Goal: Feedback & Contribution: Submit feedback/report problem

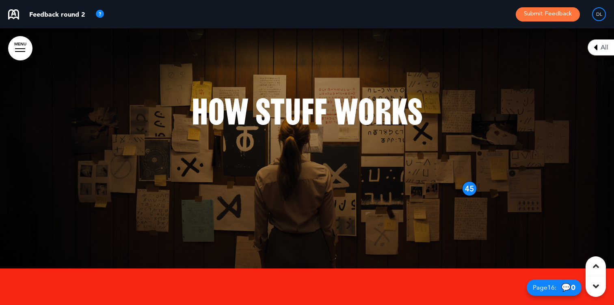
scroll to position [5918, 0]
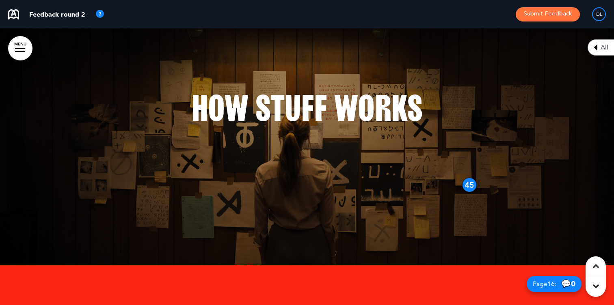
click at [385, 176] on div "How Stuff Works" at bounding box center [307, 119] width 406 height 116
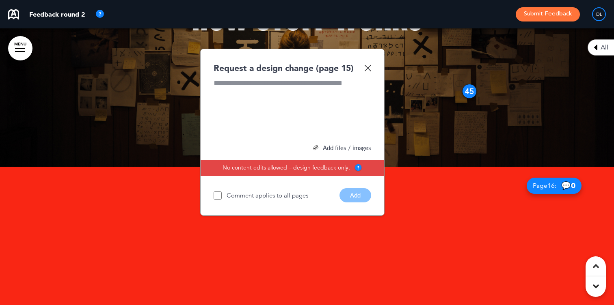
scroll to position [5841, 0]
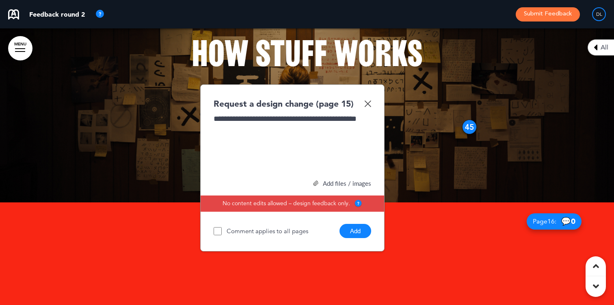
click at [361, 233] on button "Add" at bounding box center [356, 231] width 32 height 14
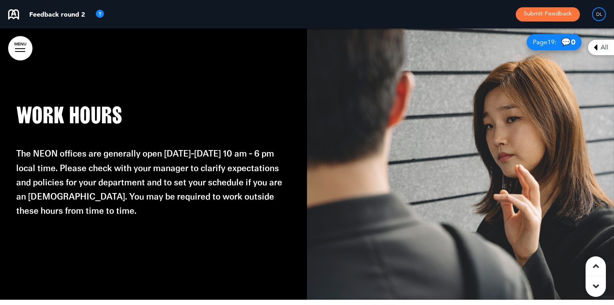
scroll to position [6903, 0]
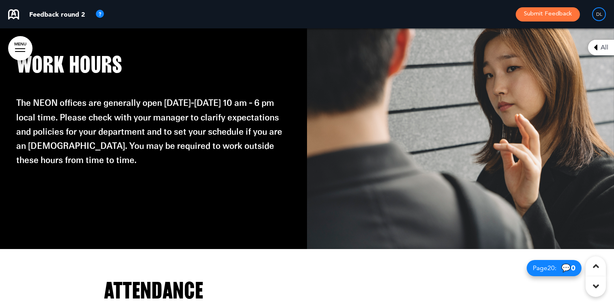
click at [444, 61] on img at bounding box center [460, 110] width 307 height 277
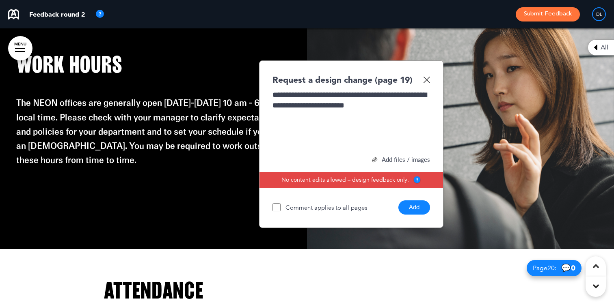
click at [411, 210] on button "Add" at bounding box center [414, 208] width 32 height 14
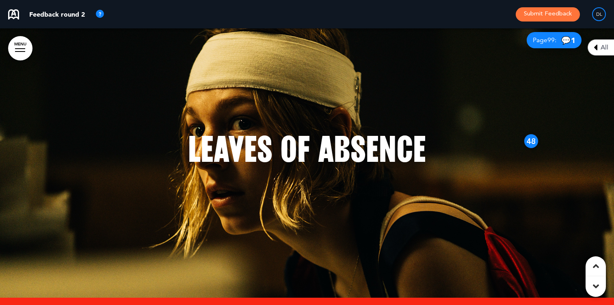
scroll to position [16684, 0]
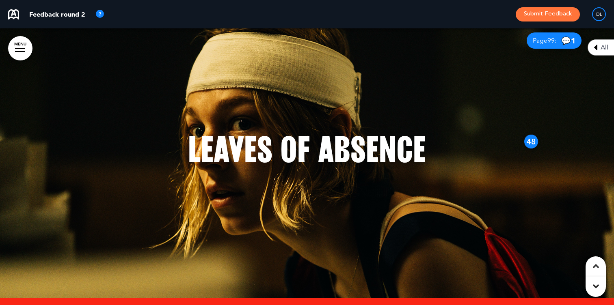
click at [403, 185] on div "Leaves of Absence" at bounding box center [307, 160] width 406 height 116
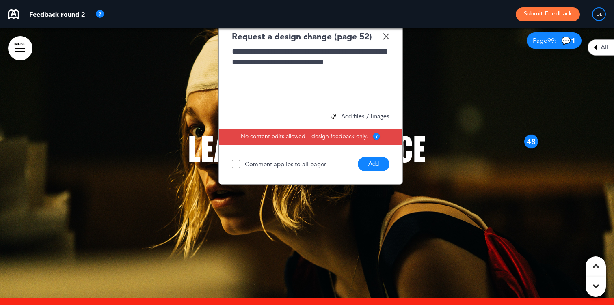
click at [373, 167] on button "Add" at bounding box center [374, 164] width 32 height 14
